Goal: Transaction & Acquisition: Book appointment/travel/reservation

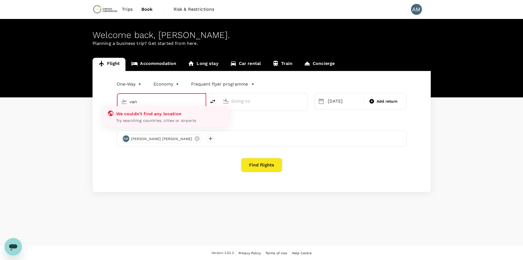
type input "Vancouver Intl (YVR)"
type input "Toronto [PERSON_NAME] Intl (YYZ)"
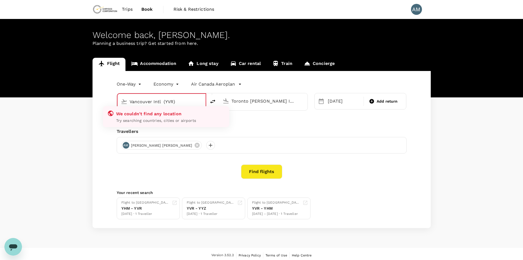
type input "Vancouver Intl (YVR)c"
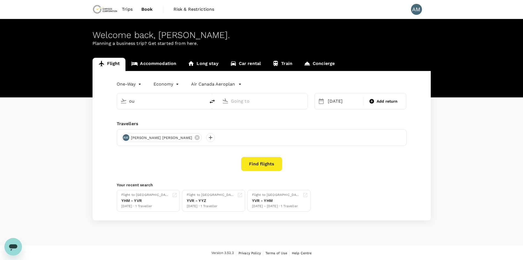
type input "Vancouver Intl (YVR)"
type input "Toronto Pearson Intl (YYZ)"
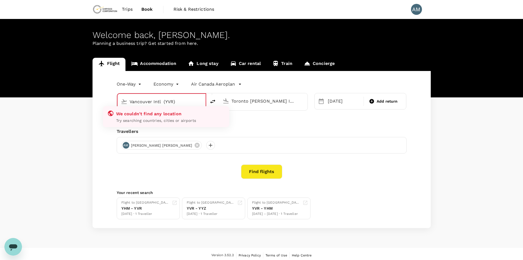
type input "Vancouver Intl (YVR)"
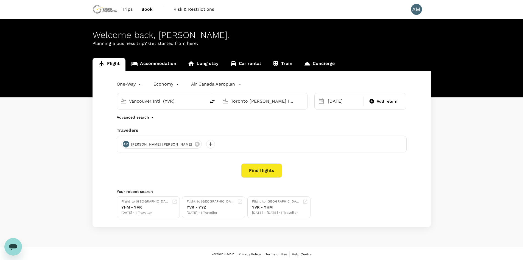
click at [238, 123] on div "One-Way oneway Economy economy Air Canada Aeroplan Vancouver Intl (YVR) Toronto…" at bounding box center [262, 149] width 338 height 156
click at [270, 173] on button "Find flights" at bounding box center [261, 170] width 41 height 14
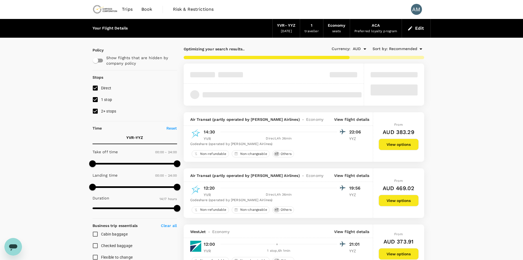
type input "1019"
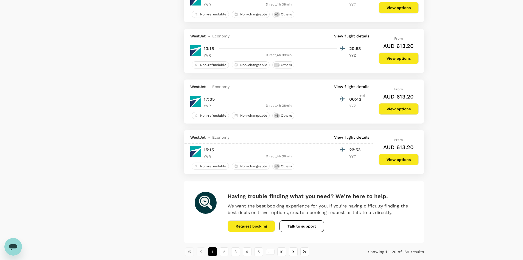
scroll to position [906, 0]
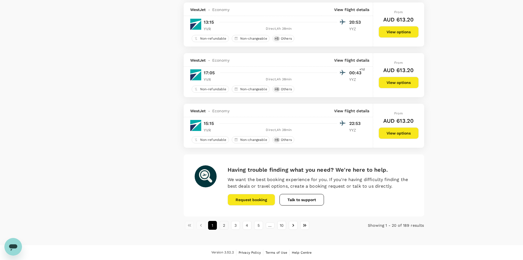
click at [224, 227] on button "2" at bounding box center [224, 225] width 9 height 9
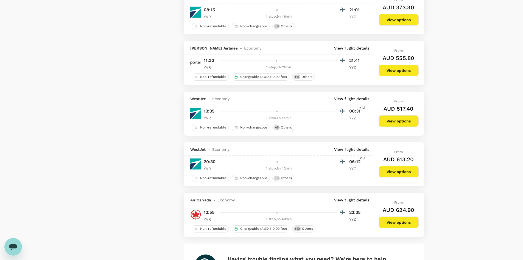
scroll to position [926, 0]
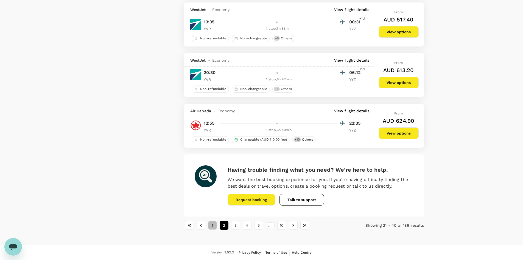
click at [211, 227] on button "1" at bounding box center [212, 225] width 9 height 9
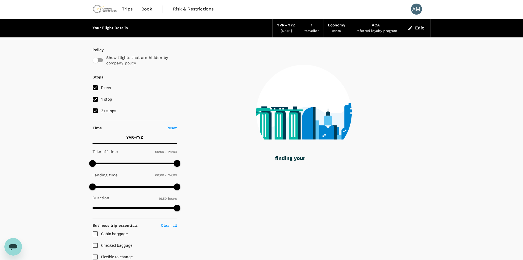
scroll to position [0, 0]
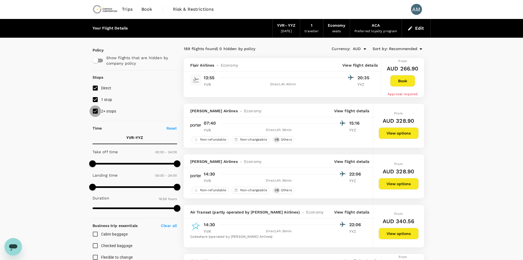
click at [96, 109] on input "2+ stops" at bounding box center [96, 111] width 12 height 12
checkbox input "false"
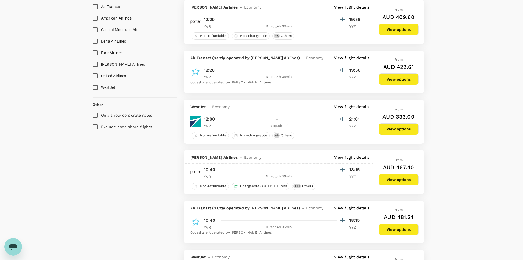
scroll to position [330, 0]
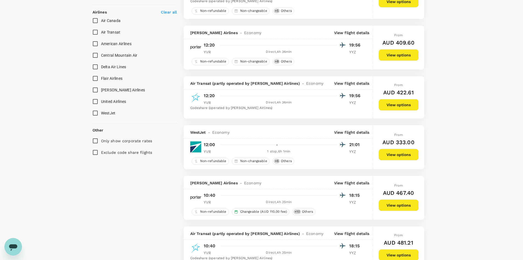
click at [396, 202] on button "View options" at bounding box center [399, 205] width 40 height 12
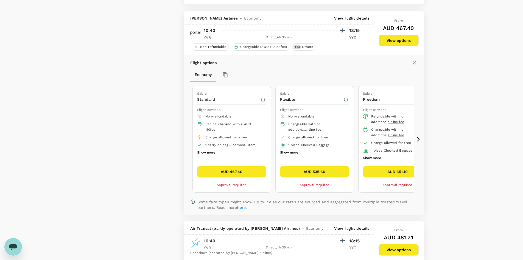
scroll to position [495, 0]
click at [260, 175] on button "AUD 467.40" at bounding box center [231, 171] width 69 height 12
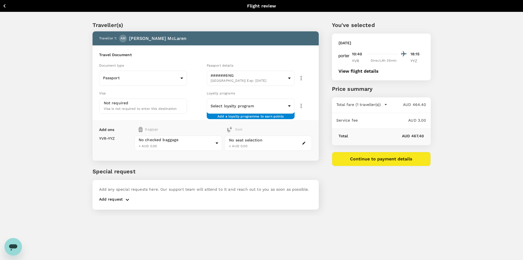
click at [388, 163] on button "Continue to payment details" at bounding box center [381, 159] width 99 height 14
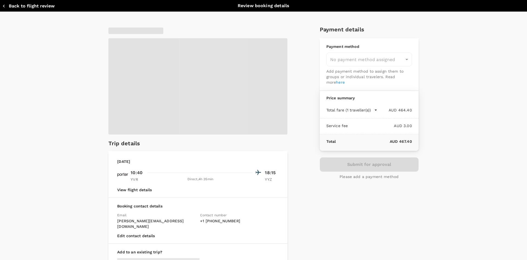
type input "9c4289b1-14a3-4119-8736-521306e5ca8f"
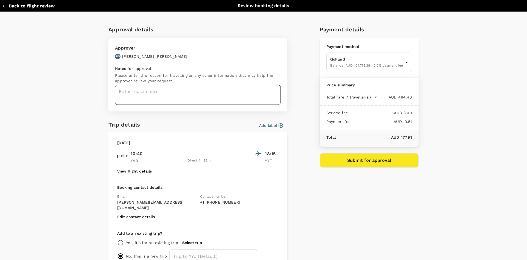
click at [176, 93] on textarea at bounding box center [198, 95] width 166 height 20
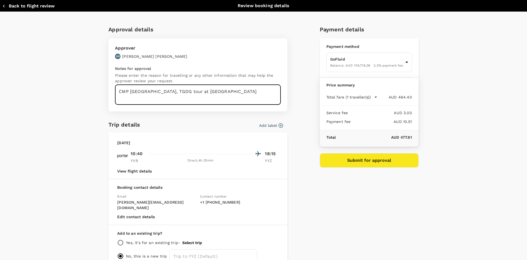
type textarea "CMP South Ontario, TGDG tour at Paragon"
click at [383, 162] on button "Submit for approval" at bounding box center [369, 160] width 99 height 14
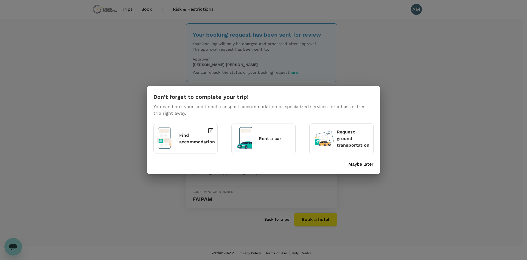
drag, startPoint x: 362, startPoint y: 166, endPoint x: 405, endPoint y: 183, distance: 46.6
click at [362, 166] on p "Maybe later" at bounding box center [361, 164] width 25 height 7
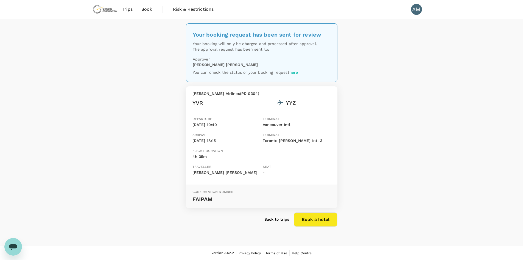
click at [490, 189] on div "Your booking request has been sent for review Your booking will only be charged…" at bounding box center [261, 132] width 523 height 226
click at [129, 9] on span "Trips" at bounding box center [127, 9] width 11 height 7
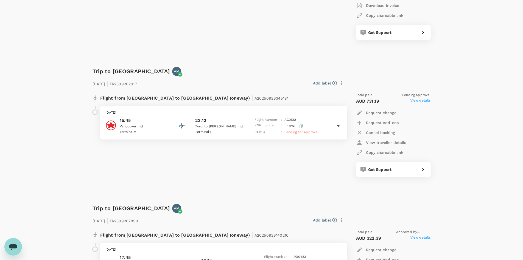
scroll to position [330, 0]
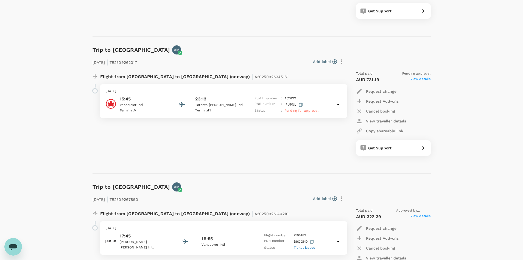
click at [340, 105] on icon at bounding box center [338, 104] width 7 height 7
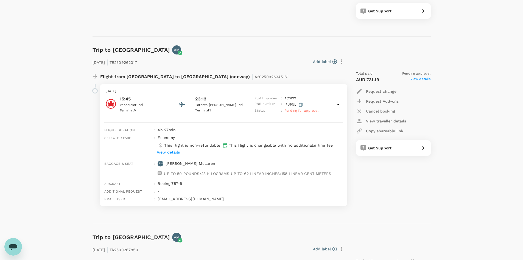
click at [329, 72] on div "Flight from [GEOGRAPHIC_DATA] to [GEOGRAPHIC_DATA] (oneway) | A20250926345181" at bounding box center [219, 76] width 253 height 10
click at [340, 61] on icon "button" at bounding box center [341, 61] width 7 height 7
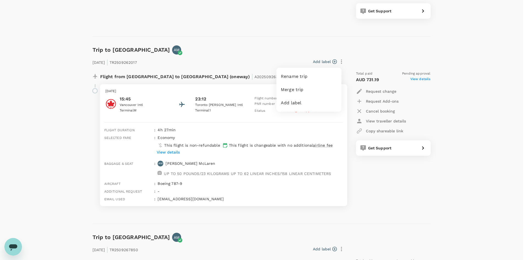
click at [247, 64] on div at bounding box center [263, 130] width 527 height 260
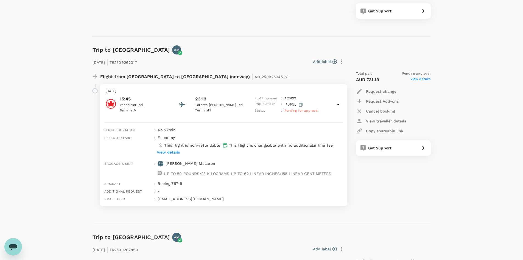
drag, startPoint x: 383, startPoint y: 105, endPoint x: 383, endPoint y: 108, distance: 3.0
click at [383, 107] on div "Request change Request Add-ons Cancel booking View traveller details Copy share…" at bounding box center [393, 110] width 75 height 49
click at [377, 110] on p "Cancel booking" at bounding box center [380, 110] width 29 height 5
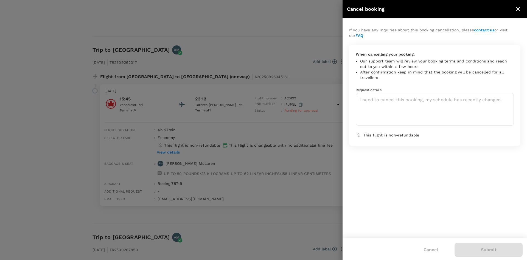
click at [189, 32] on div at bounding box center [263, 130] width 527 height 260
click at [518, 11] on icon "close" at bounding box center [518, 9] width 7 height 7
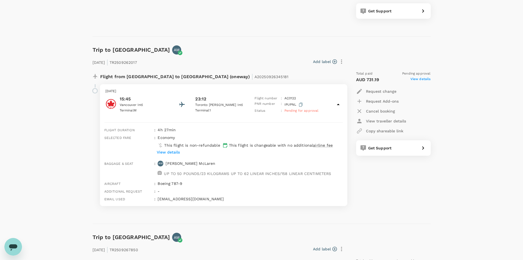
click at [426, 79] on span "View details" at bounding box center [421, 79] width 20 height 7
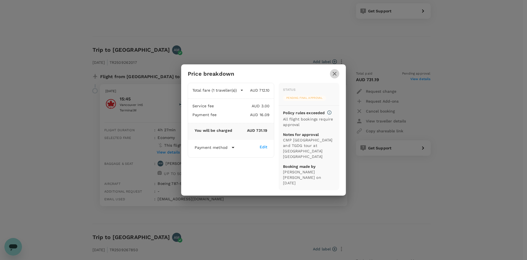
click at [335, 76] on icon "button" at bounding box center [335, 74] width 4 height 4
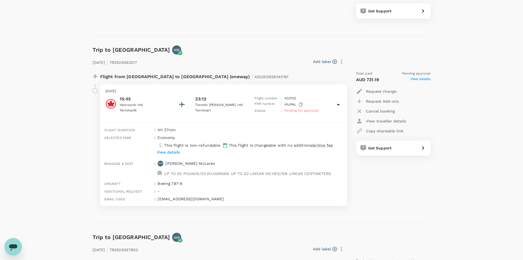
click at [388, 110] on p "Cancel booking" at bounding box center [380, 110] width 29 height 5
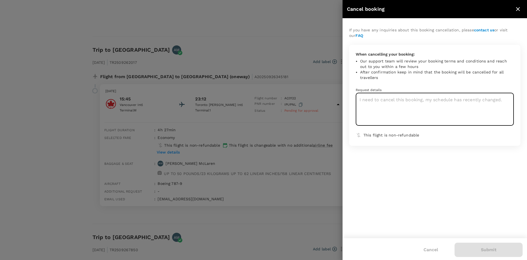
click at [388, 110] on textarea at bounding box center [435, 109] width 158 height 33
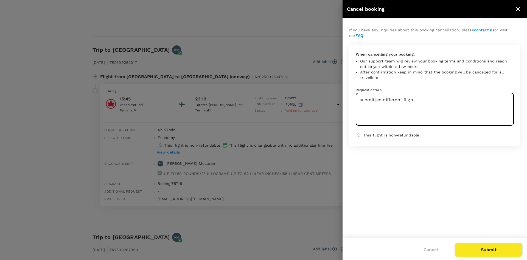
click at [383, 100] on textarea "submitted different flight" at bounding box center [435, 109] width 158 height 33
type textarea "submitted another request for a different flight"
click at [494, 247] on button "Submit" at bounding box center [489, 249] width 68 height 14
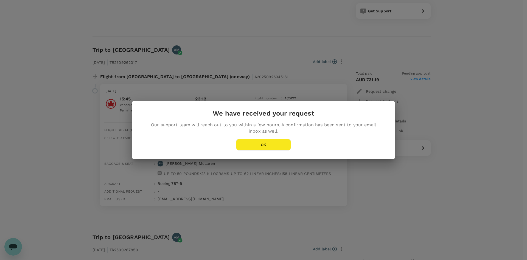
click at [278, 143] on button "OK" at bounding box center [263, 145] width 55 height 12
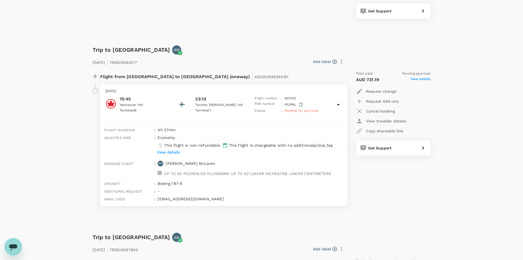
scroll to position [0, 0]
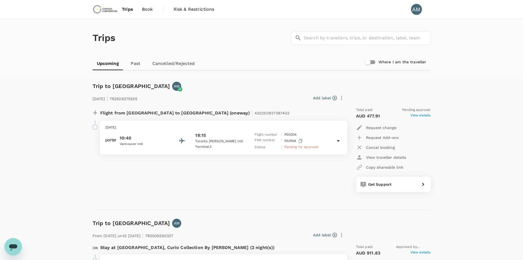
click at [281, 173] on div "Flight from [GEOGRAPHIC_DATA] to [GEOGRAPHIC_DATA] (oneway) | A20250927387402 […" at bounding box center [216, 149] width 257 height 93
